Goal: Task Accomplishment & Management: Use online tool/utility

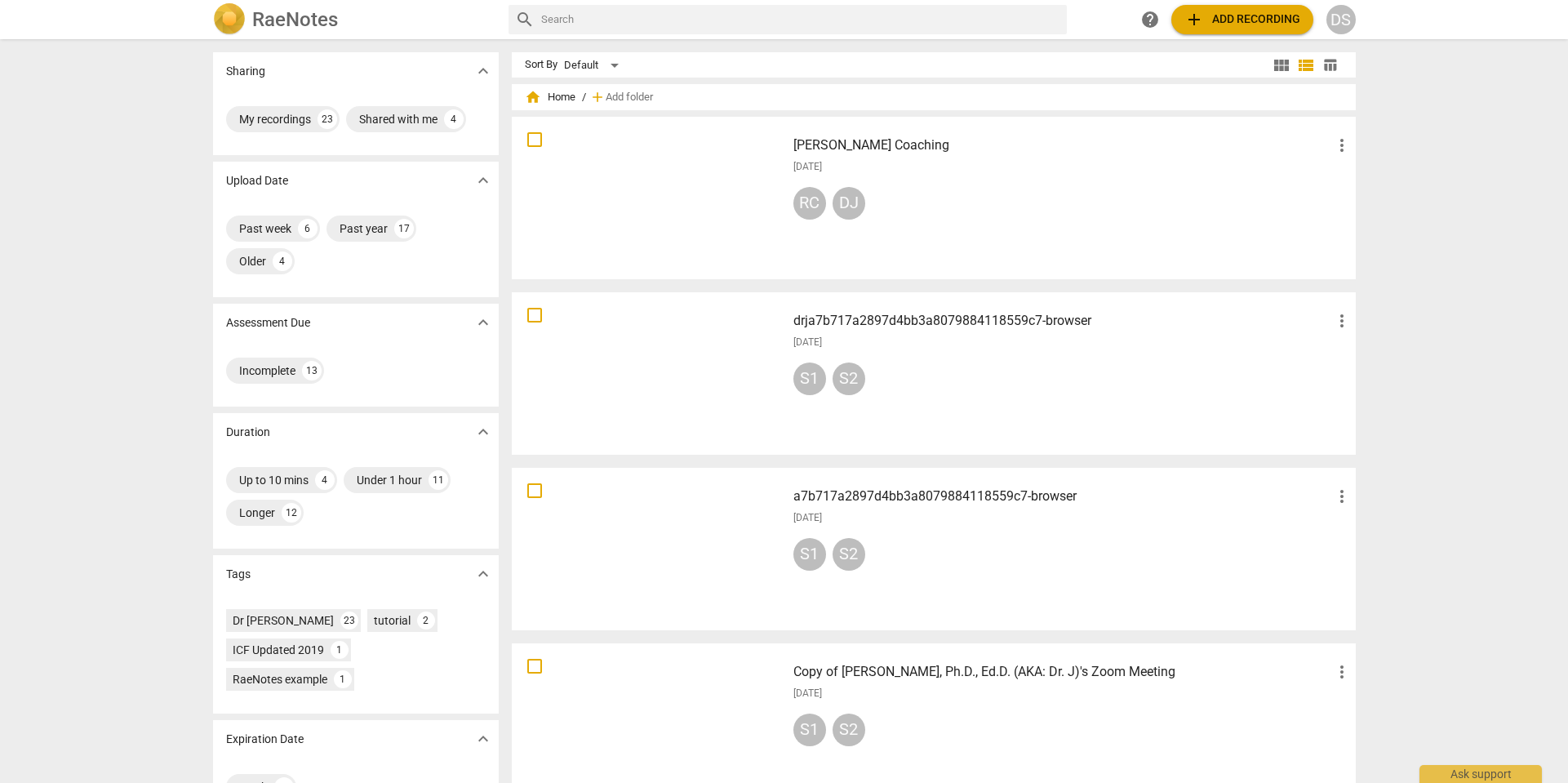
click at [1260, 19] on span "add Add recording" at bounding box center [1242, 20] width 116 height 20
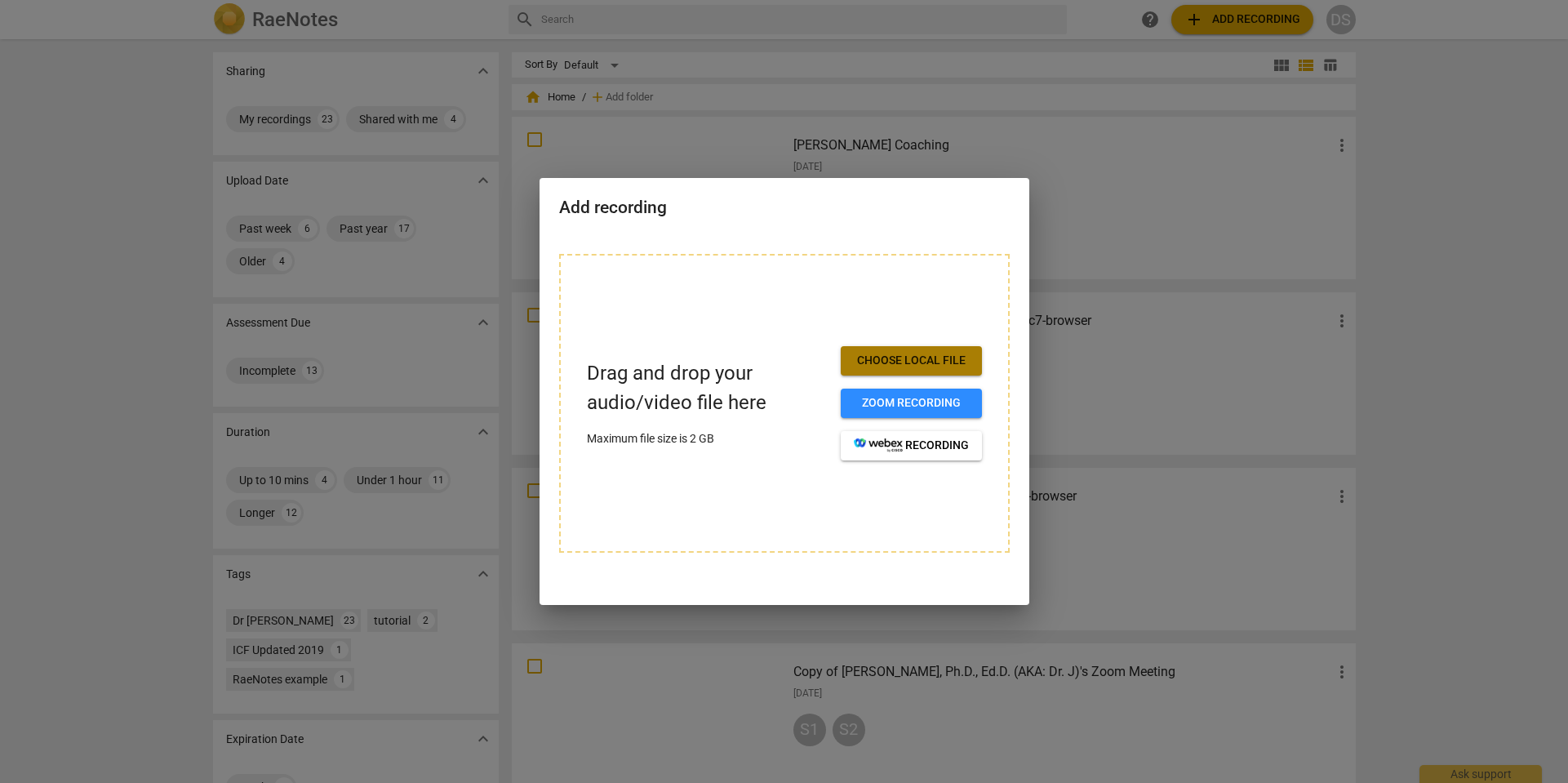
click at [927, 354] on span "Choose local file" at bounding box center [911, 361] width 115 height 16
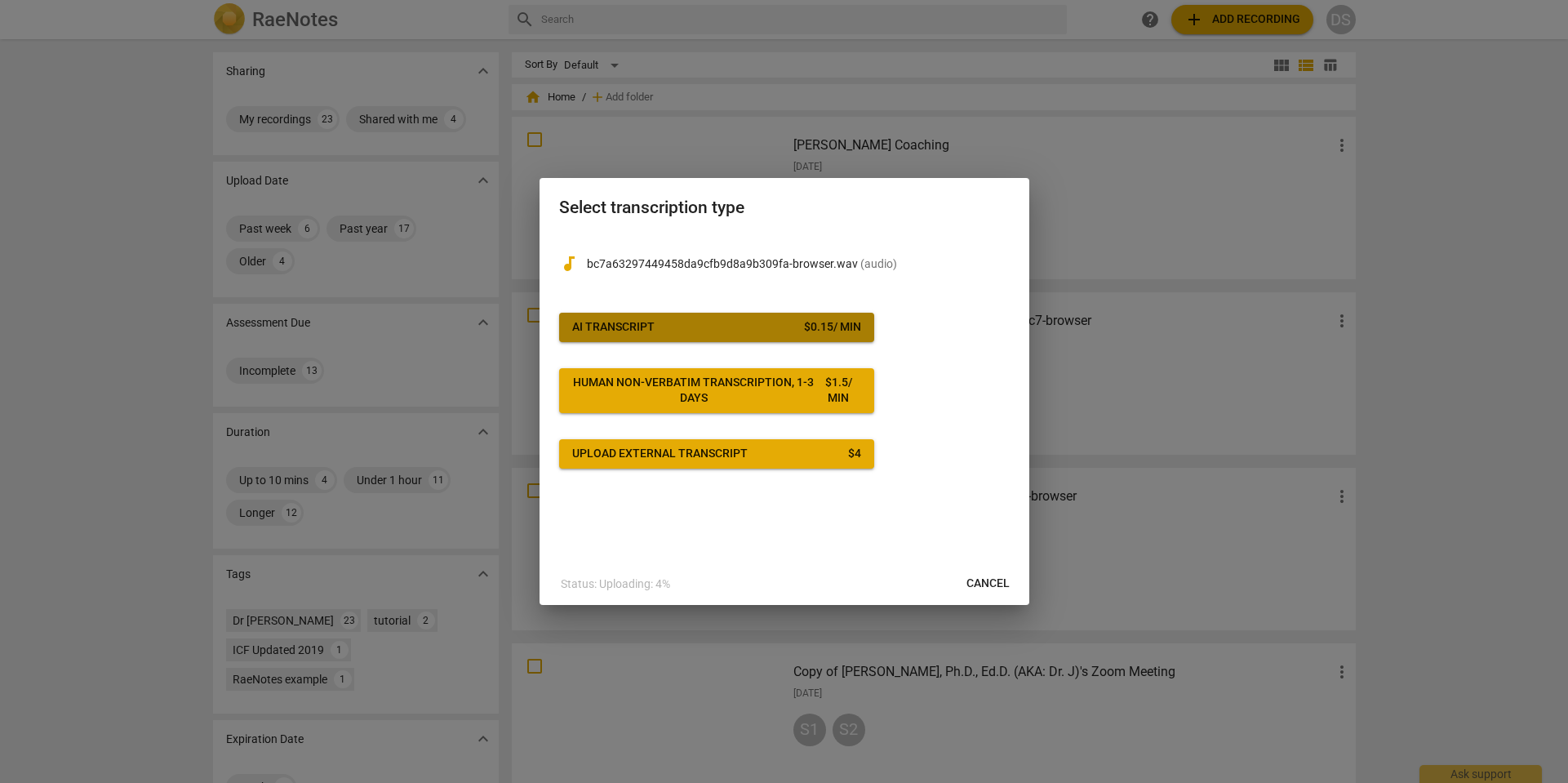
click at [709, 328] on span "AI Transcript $ 0.15 / min" at bounding box center [717, 327] width 289 height 16
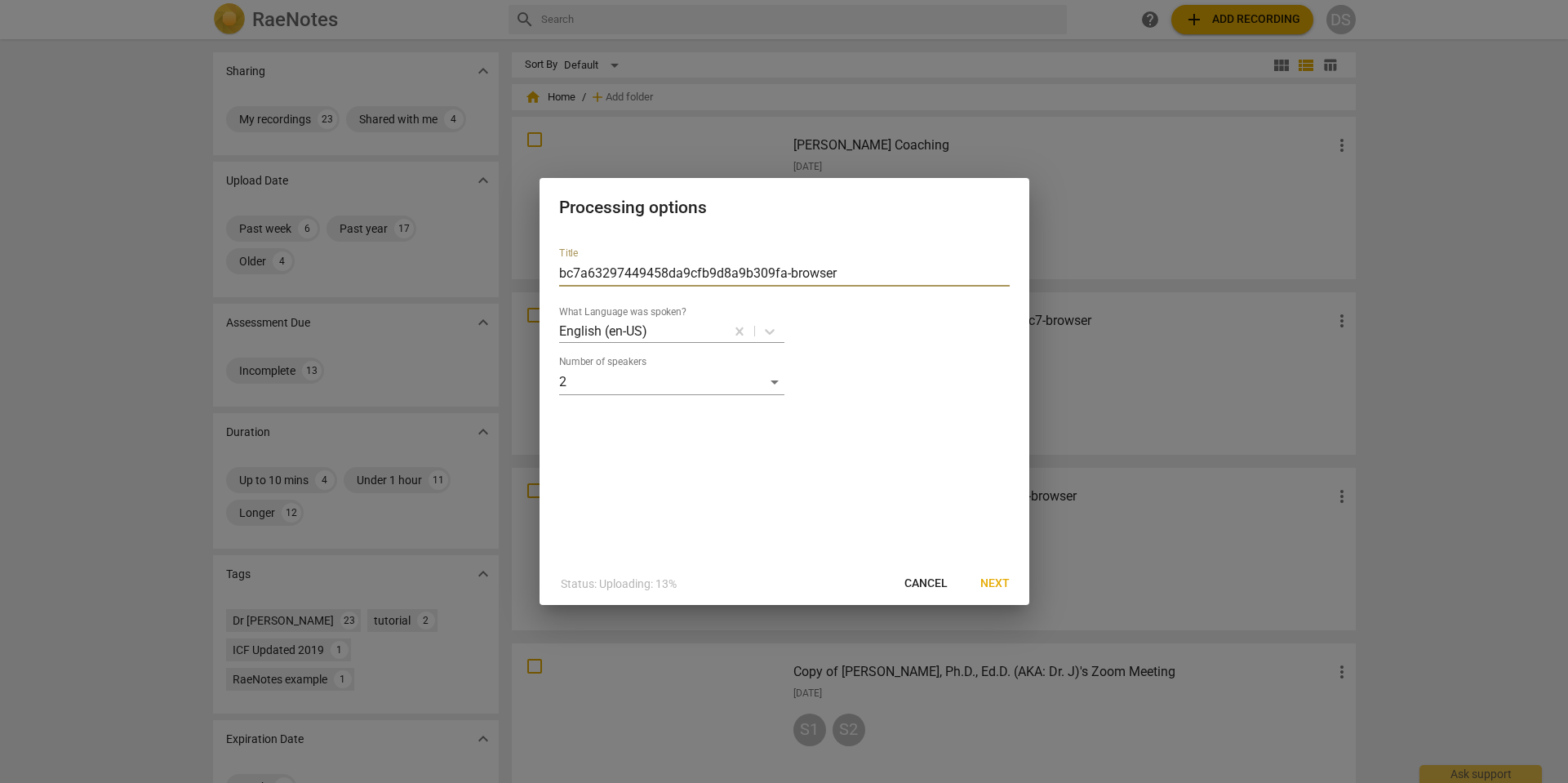
click at [560, 271] on input "bc7a63297449458da9cfb9d8a9b309fa-browser" at bounding box center [784, 273] width 451 height 26
type input "DrJ2bc7a63297449458da9cfb9d8a9b309fa-browser"
click at [1001, 583] on span "Next" at bounding box center [995, 584] width 29 height 16
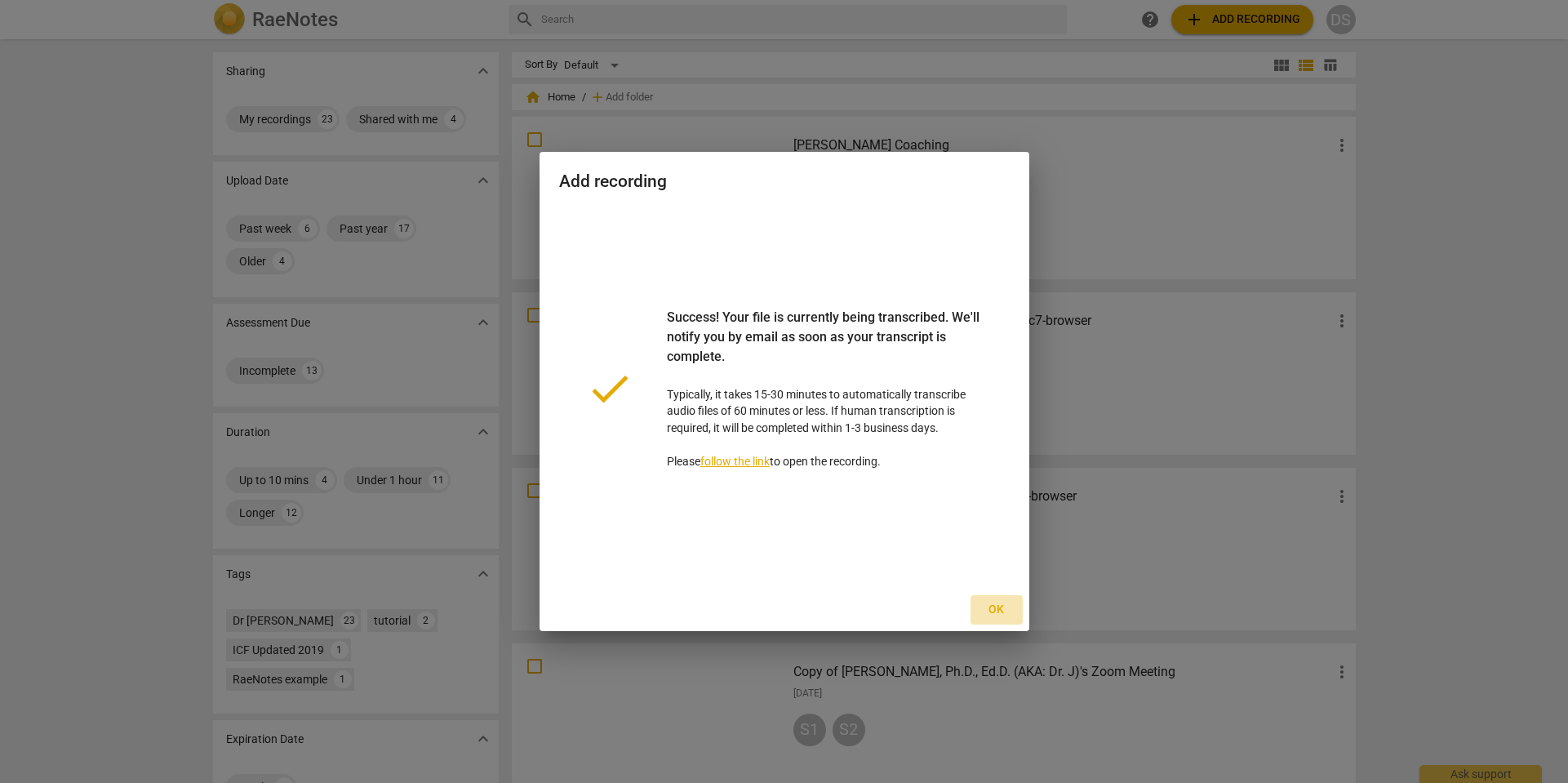
click at [998, 609] on span "Ok" at bounding box center [996, 610] width 26 height 16
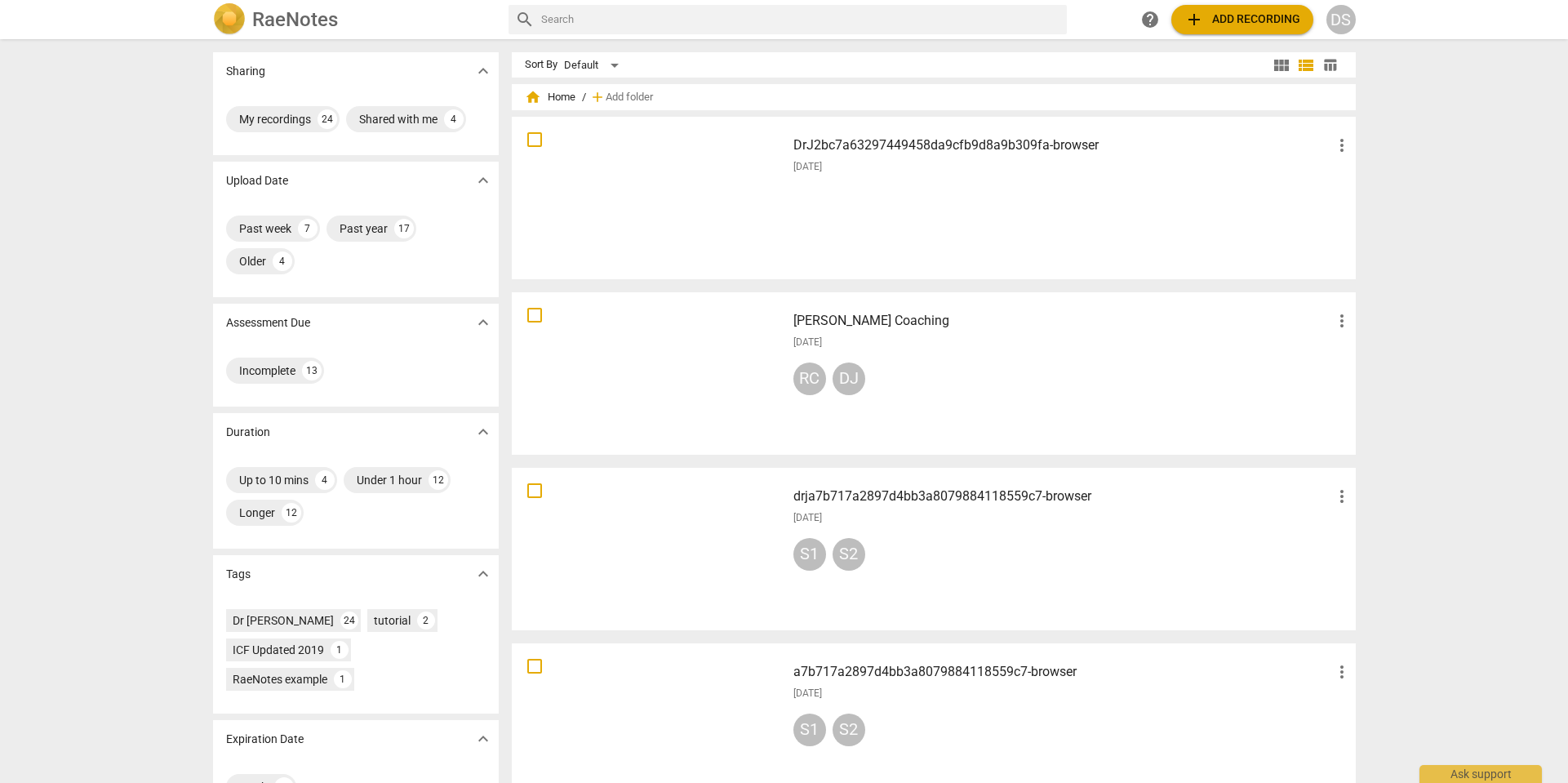
click at [876, 170] on div "[DATE]" at bounding box center [1073, 167] width 559 height 14
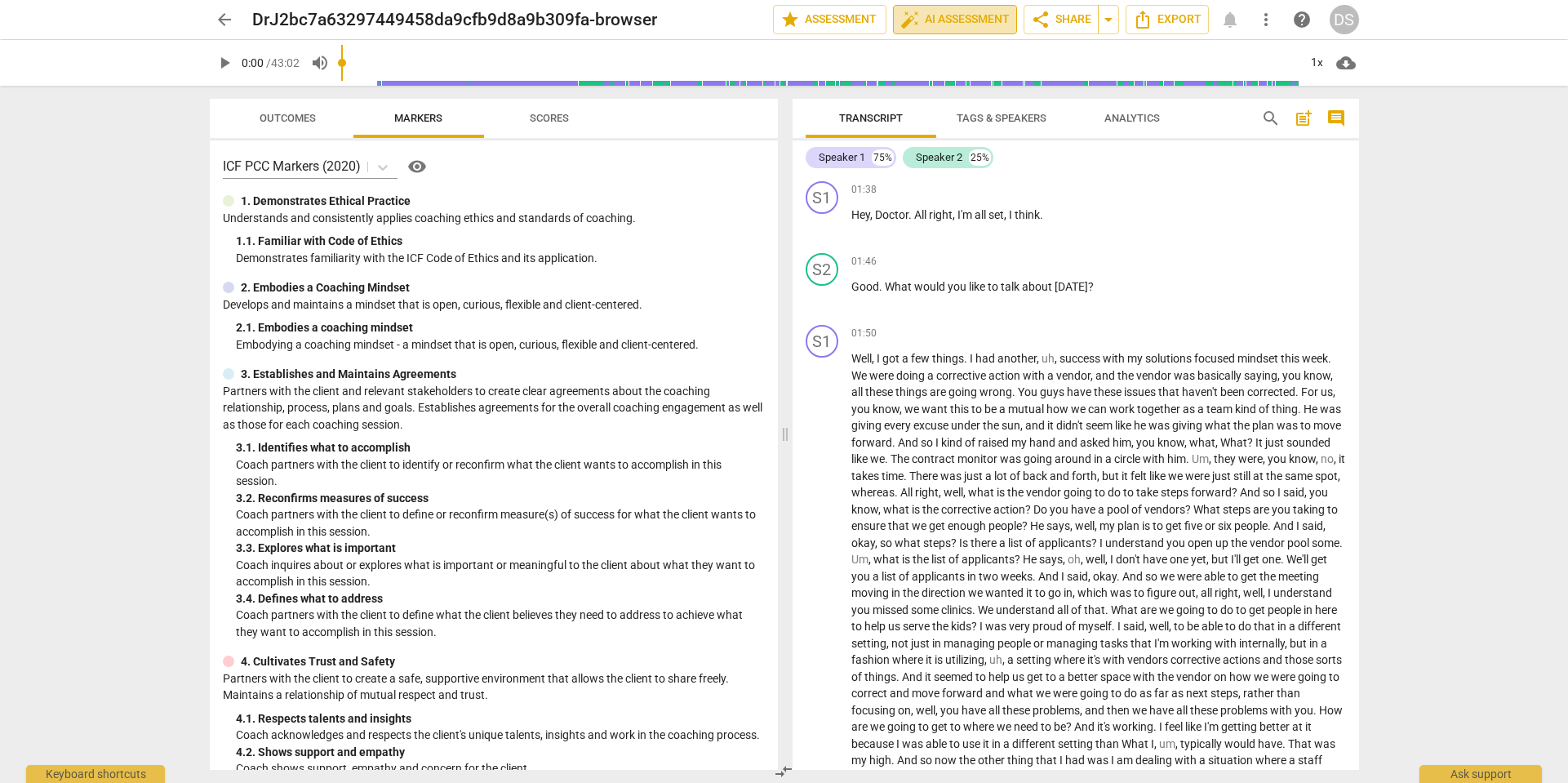
click at [956, 24] on span "auto_fix_high AI Assessment" at bounding box center [955, 20] width 109 height 20
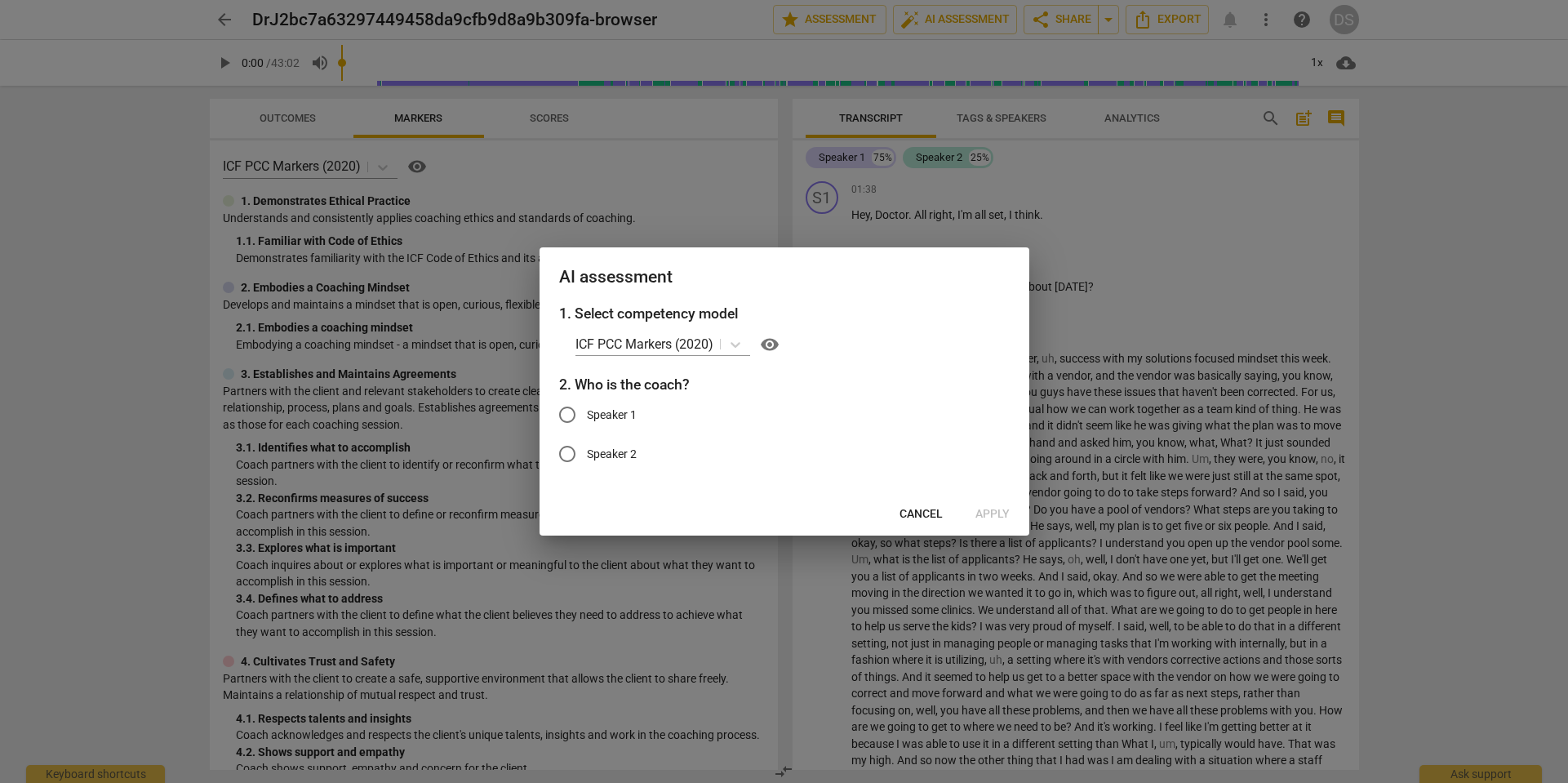
click at [1183, 245] on div at bounding box center [784, 392] width 1568 height 783
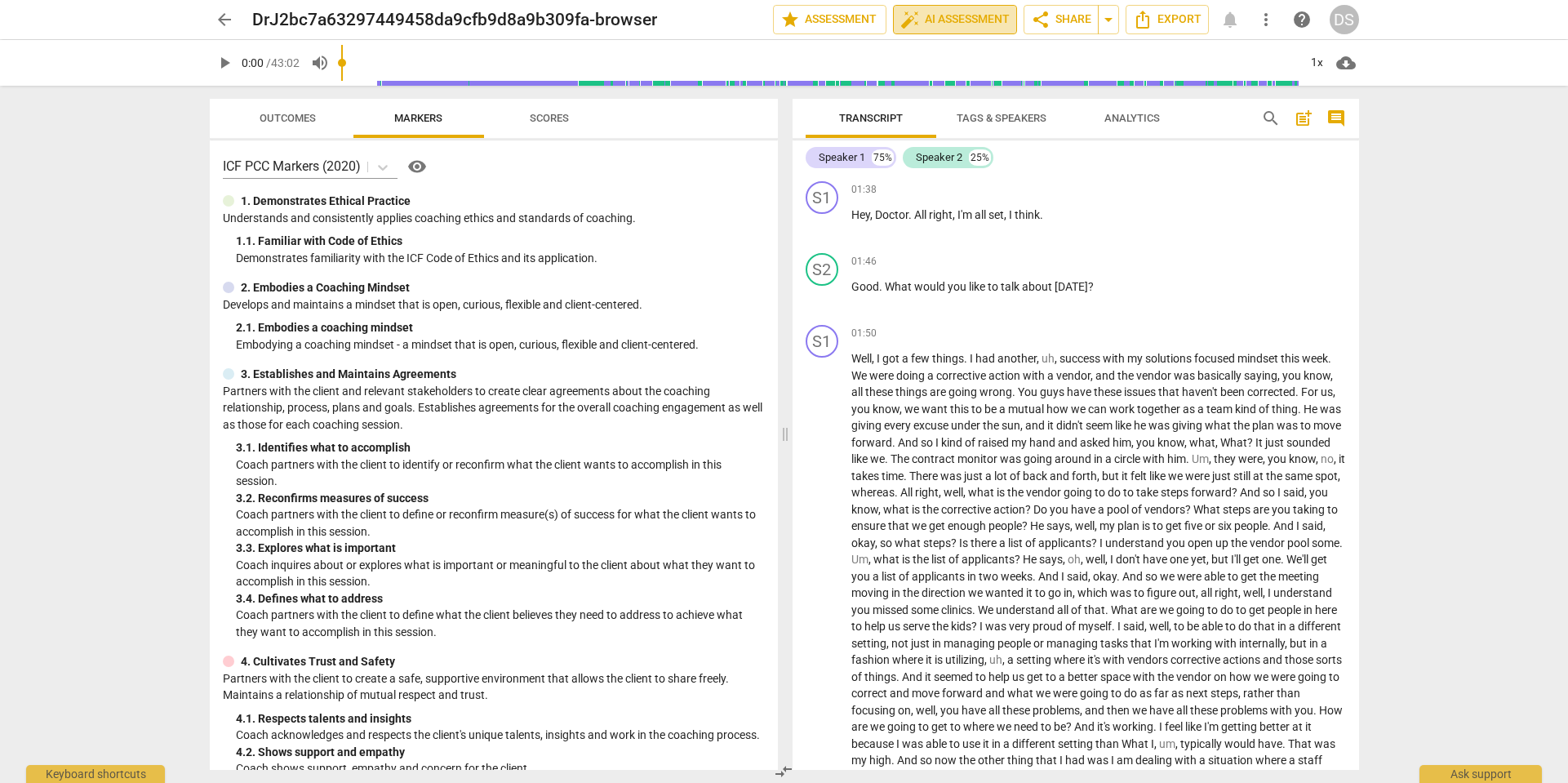
click at [965, 16] on span "auto_fix_high AI Assessment" at bounding box center [955, 20] width 109 height 20
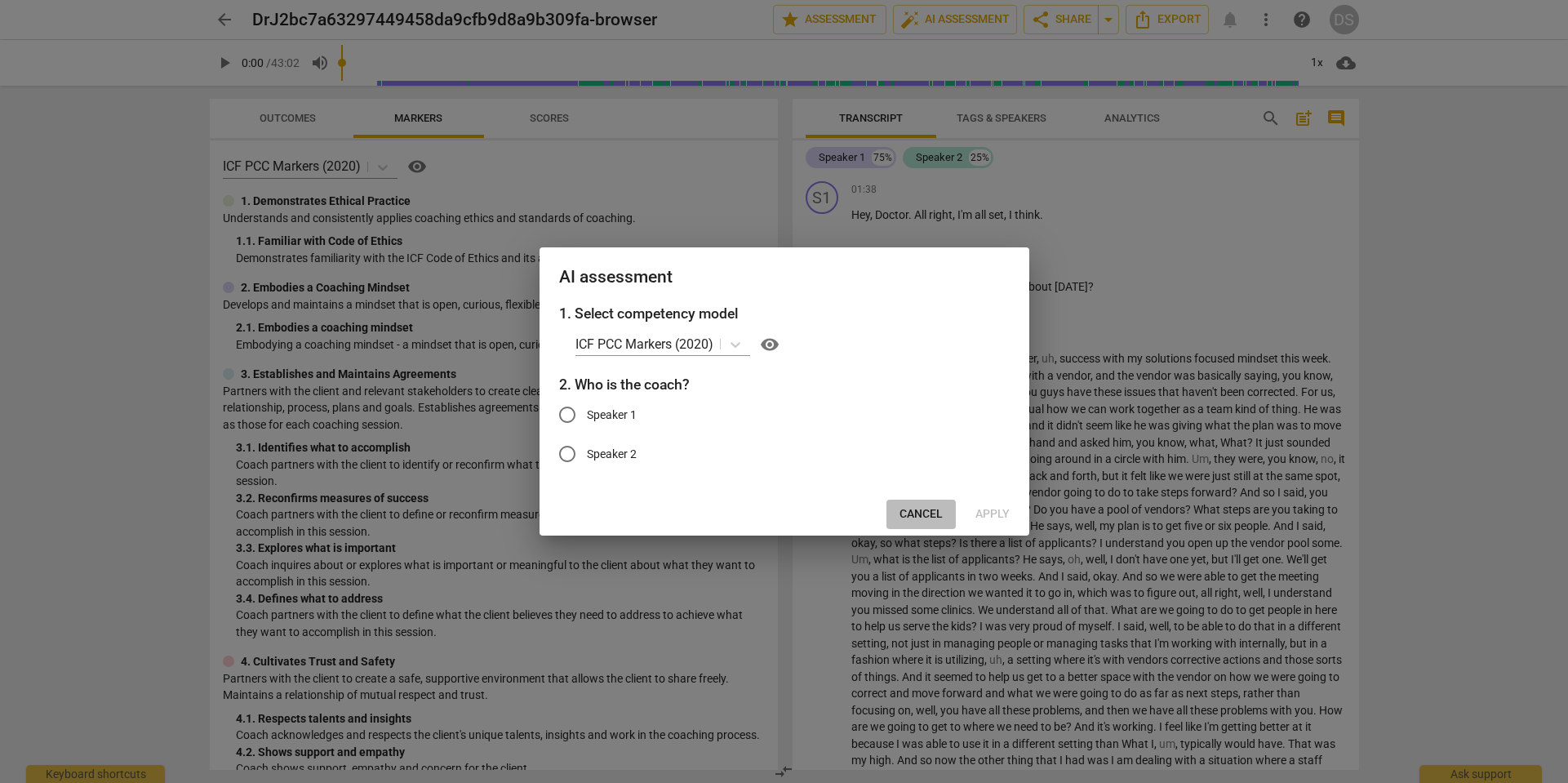
click at [937, 512] on span "Cancel" at bounding box center [921, 514] width 44 height 16
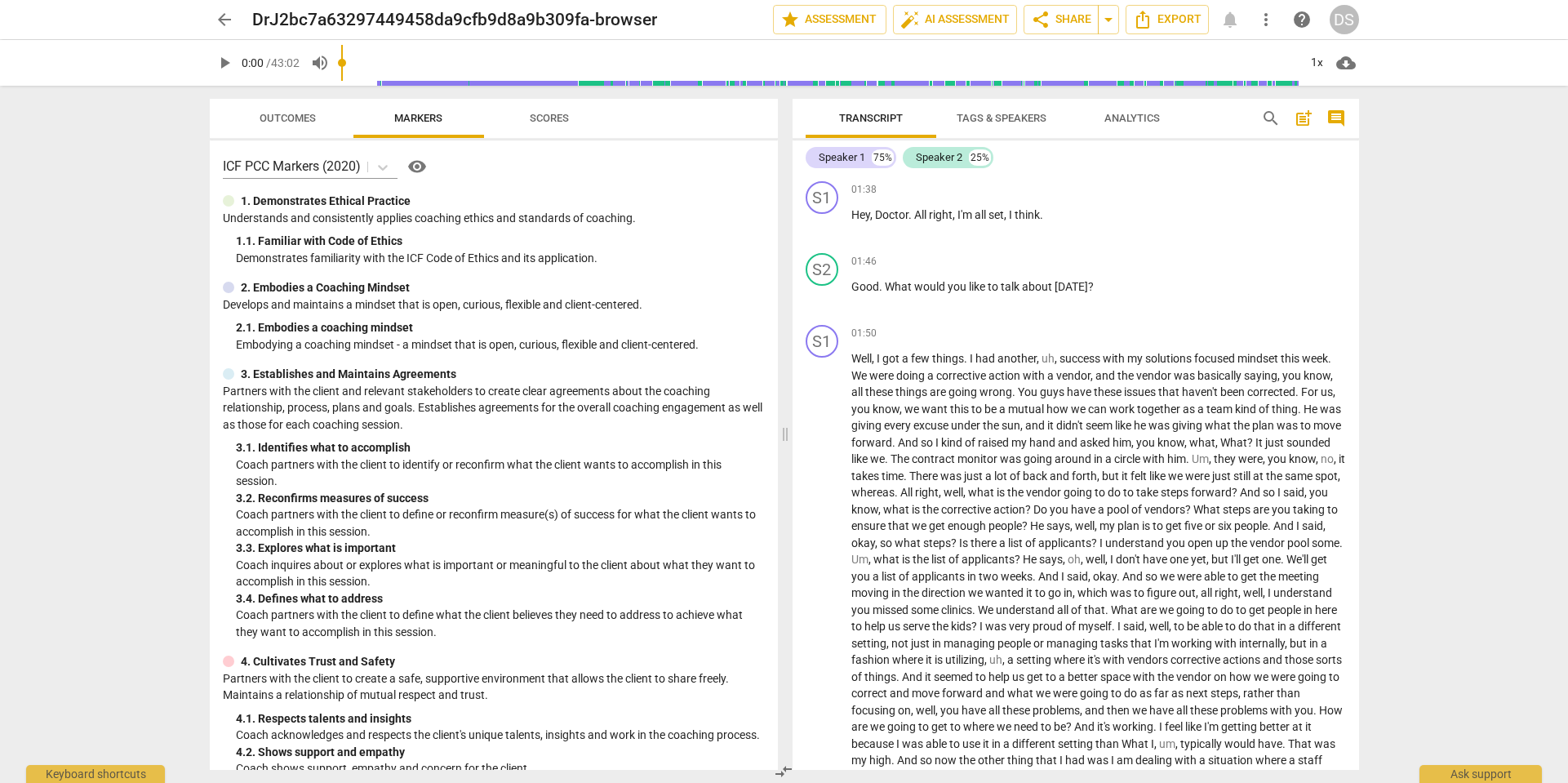
click at [1016, 120] on span "Tags & Speakers" at bounding box center [1001, 118] width 90 height 12
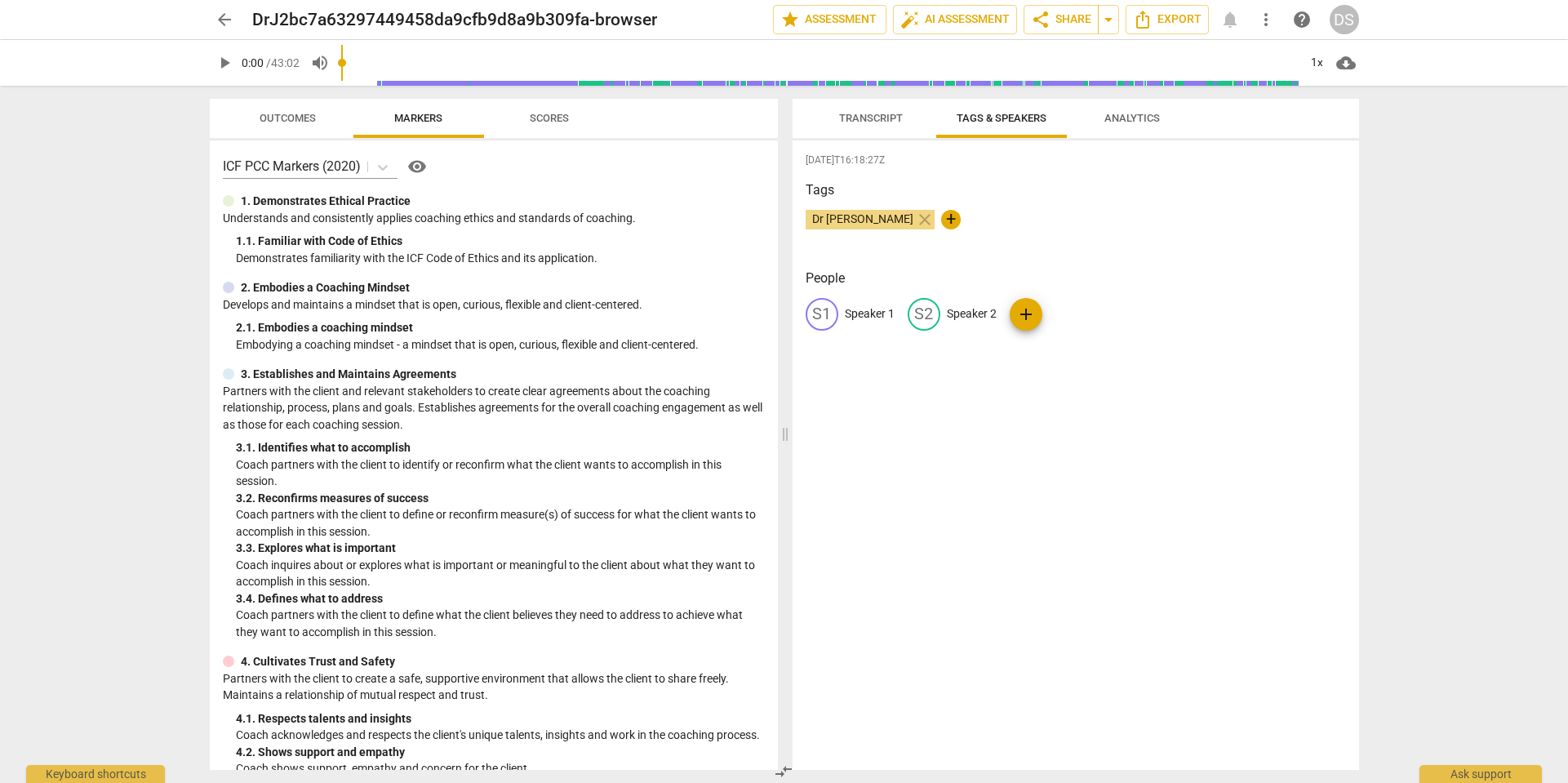
click at [859, 120] on span "Transcript" at bounding box center [872, 118] width 64 height 12
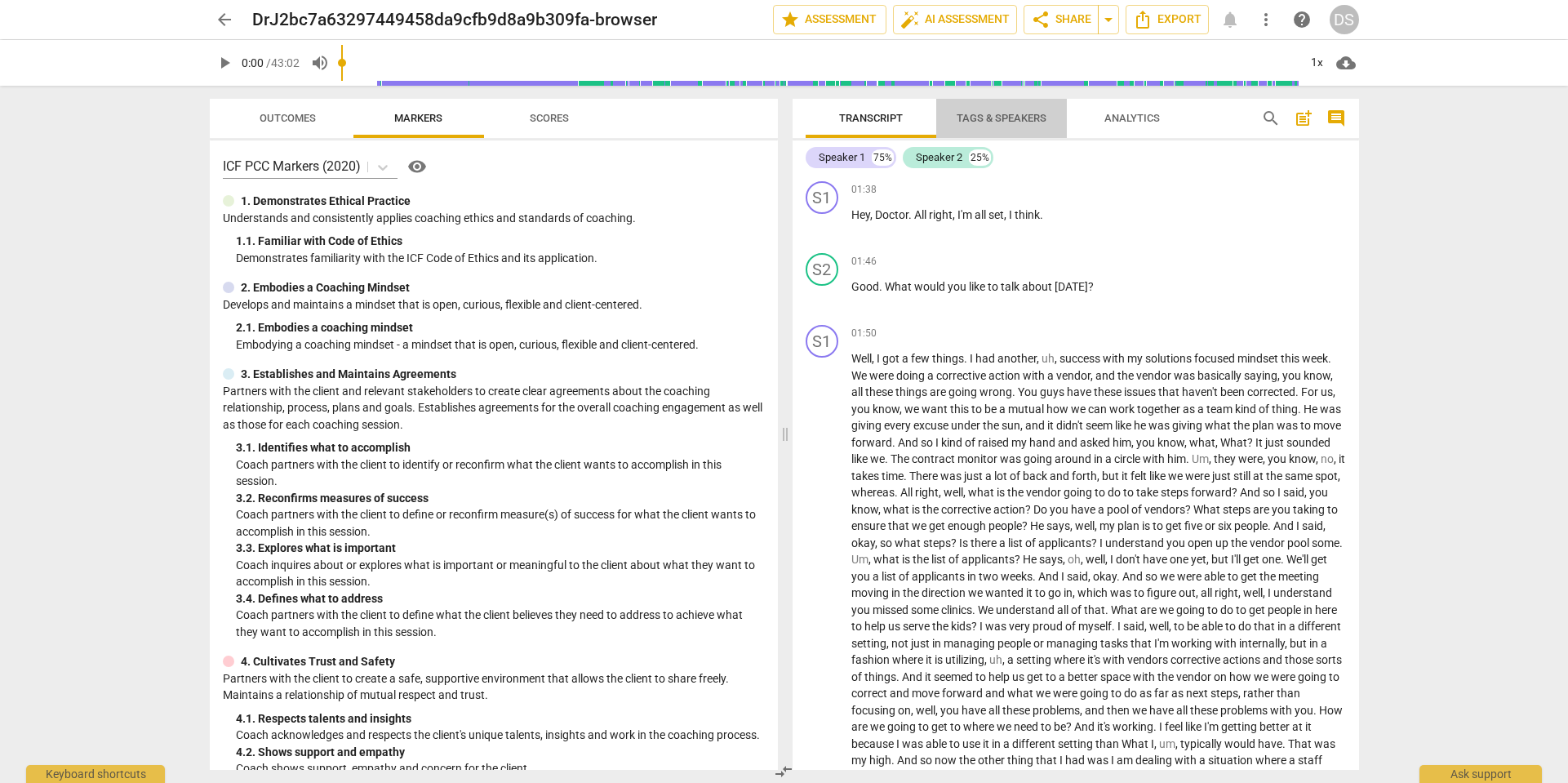
click at [1010, 123] on span "Tags & Speakers" at bounding box center [1001, 118] width 90 height 12
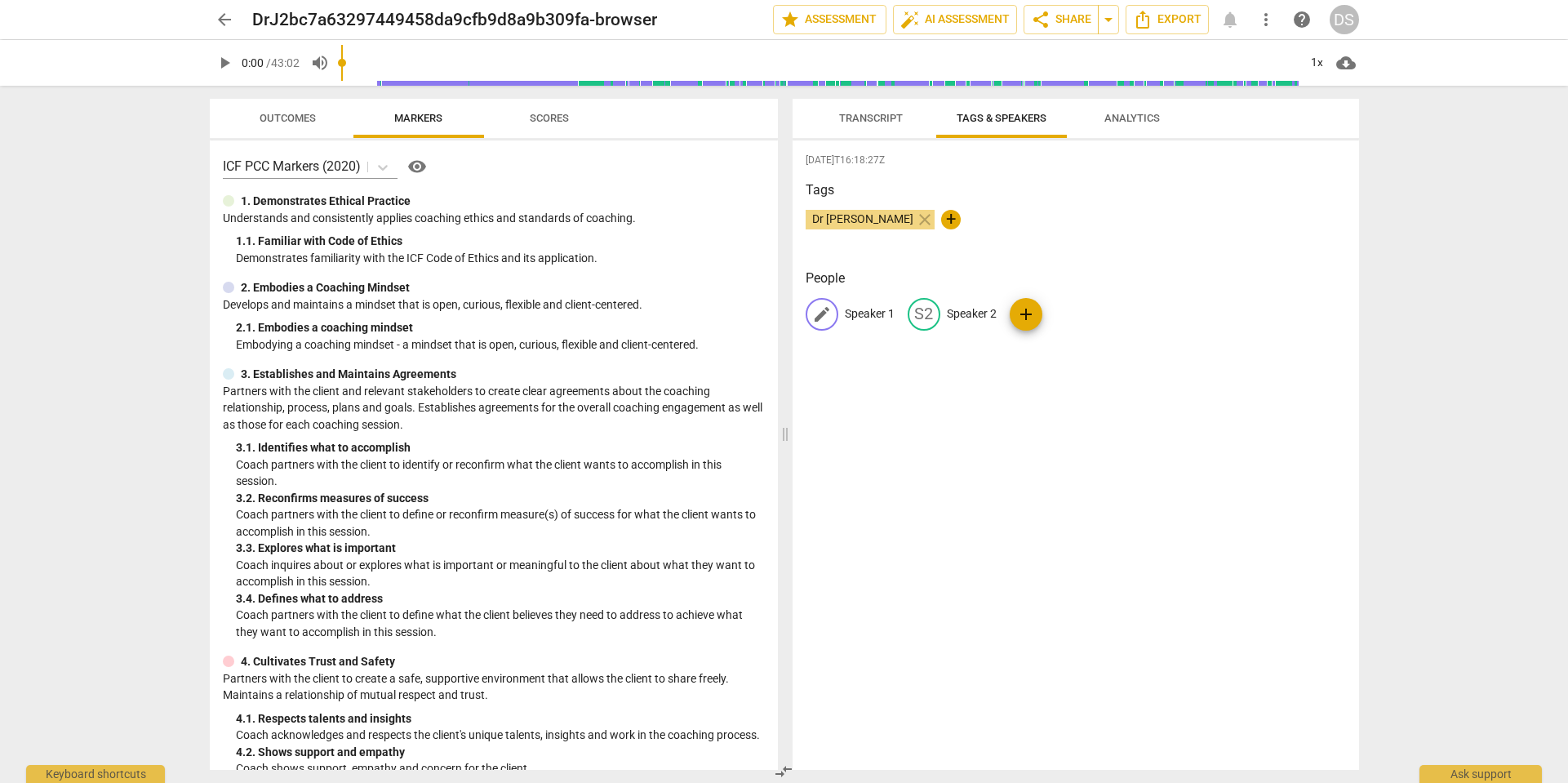
click at [826, 316] on span "edit" at bounding box center [822, 314] width 20 height 20
type input "[PERSON_NAME]"
click at [1080, 316] on p "Speaker 2" at bounding box center [1078, 313] width 50 height 17
type input "Dr. J"
click at [1066, 400] on div "[DATE]T16:18:27Z Tags Dr [PERSON_NAME] close + People RC [PERSON_NAME] edit Dr.…" at bounding box center [1075, 456] width 567 height 630
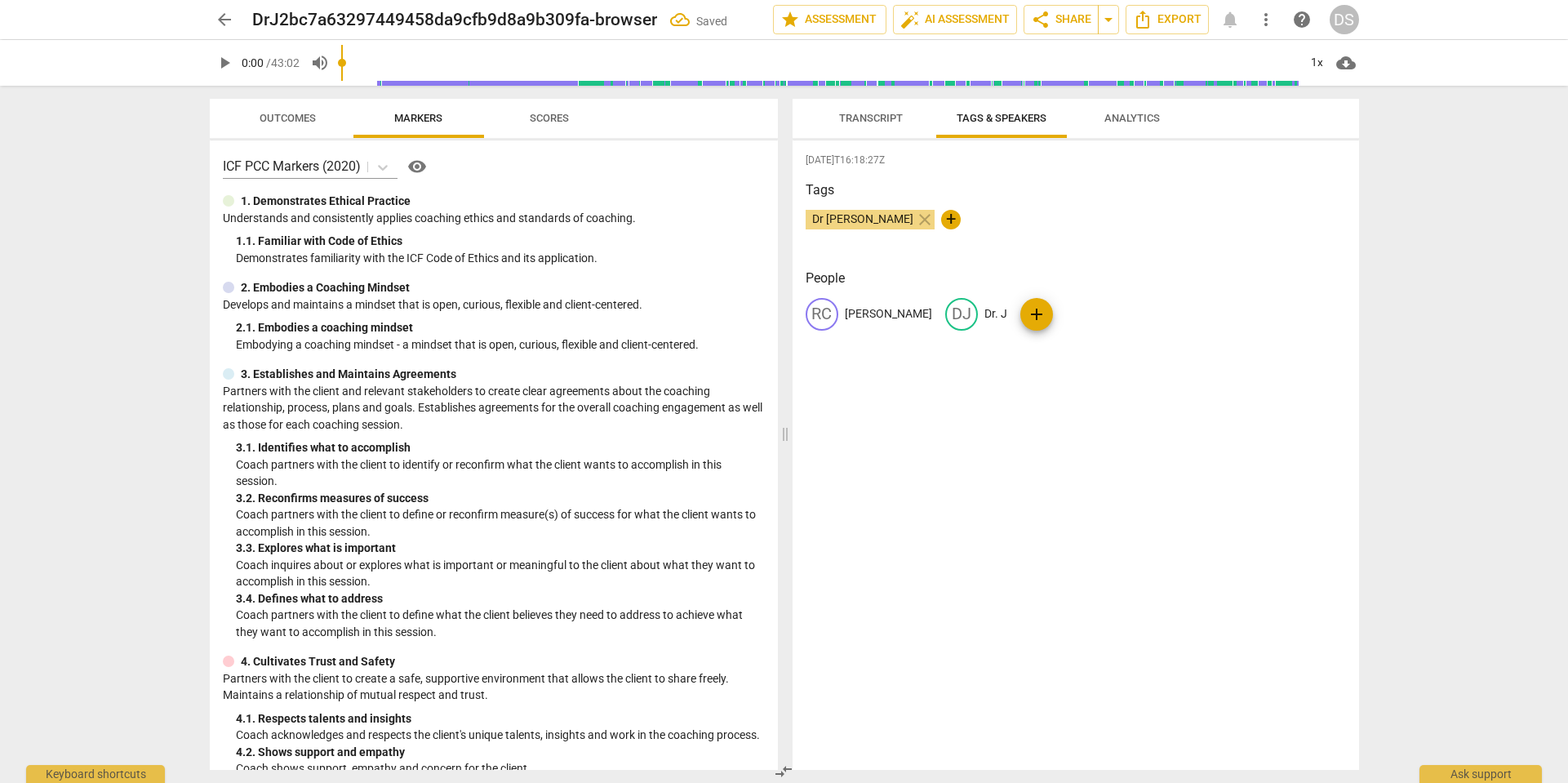
click at [878, 120] on span "Transcript" at bounding box center [872, 118] width 64 height 12
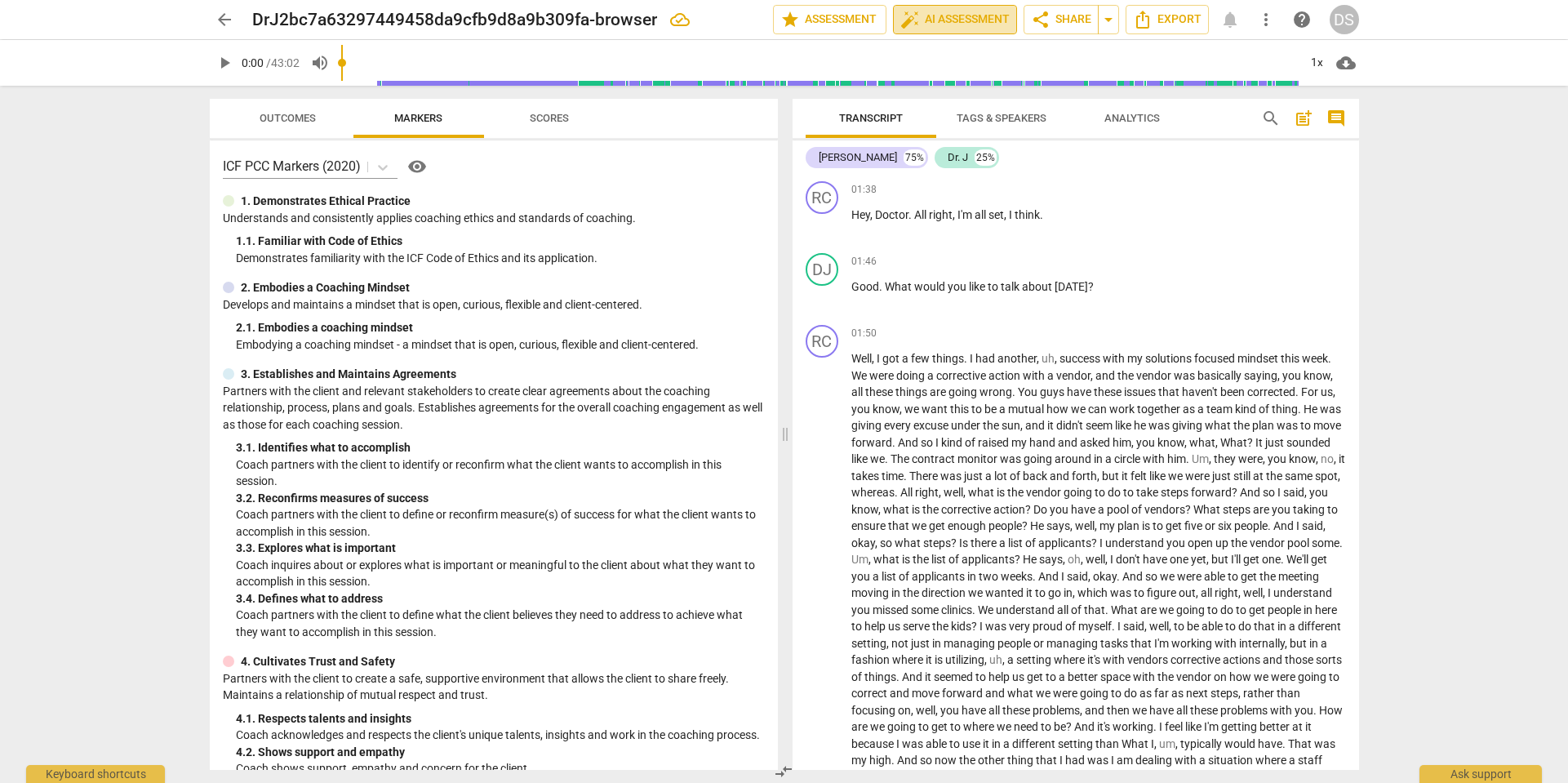
click at [925, 21] on span "auto_fix_high AI Assessment" at bounding box center [955, 20] width 109 height 20
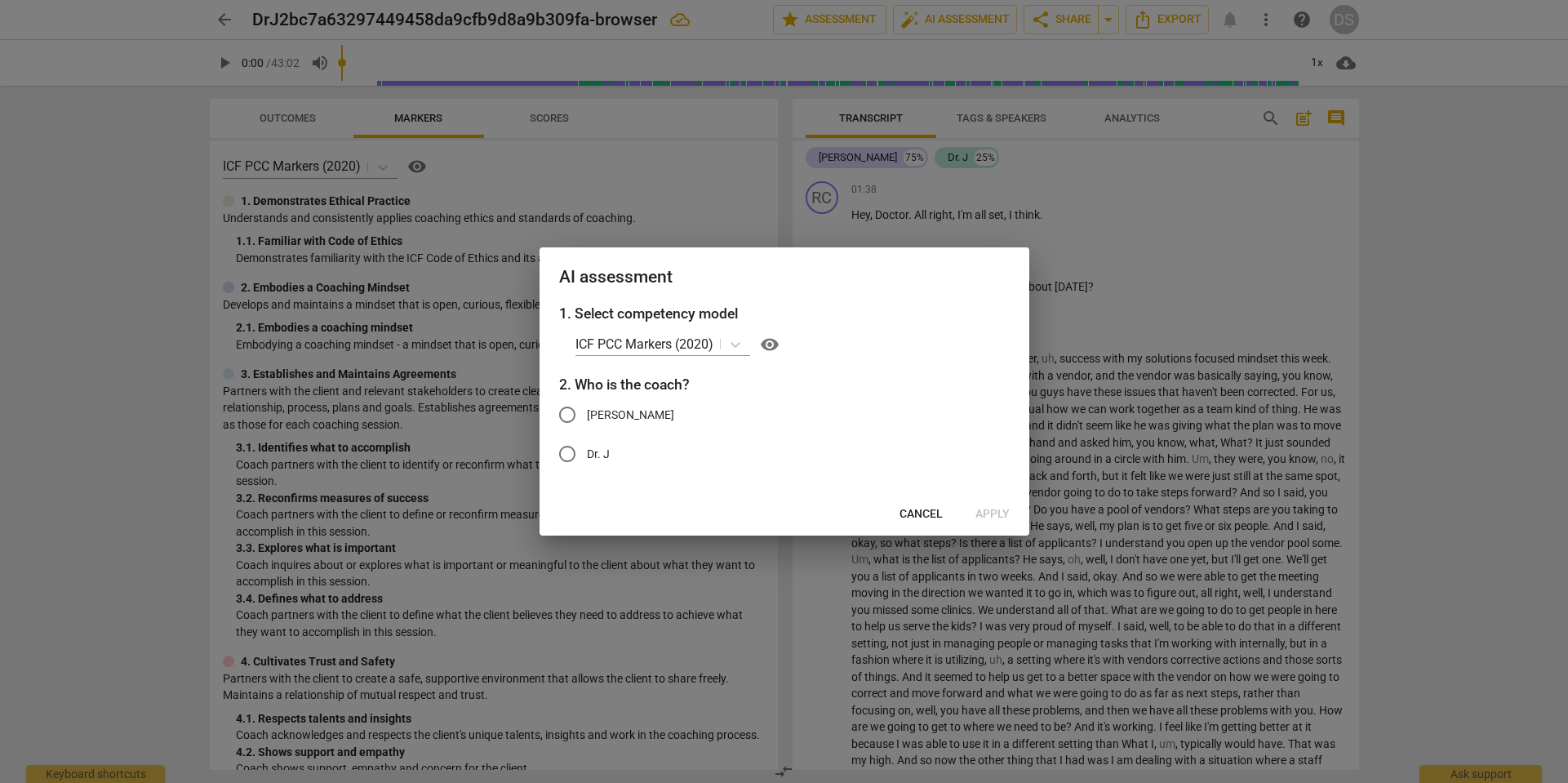
click at [565, 456] on input "Dr. J" at bounding box center [567, 454] width 39 height 39
radio input "true"
click at [999, 513] on span "Apply" at bounding box center [993, 514] width 35 height 16
